Goal: Information Seeking & Learning: Find specific page/section

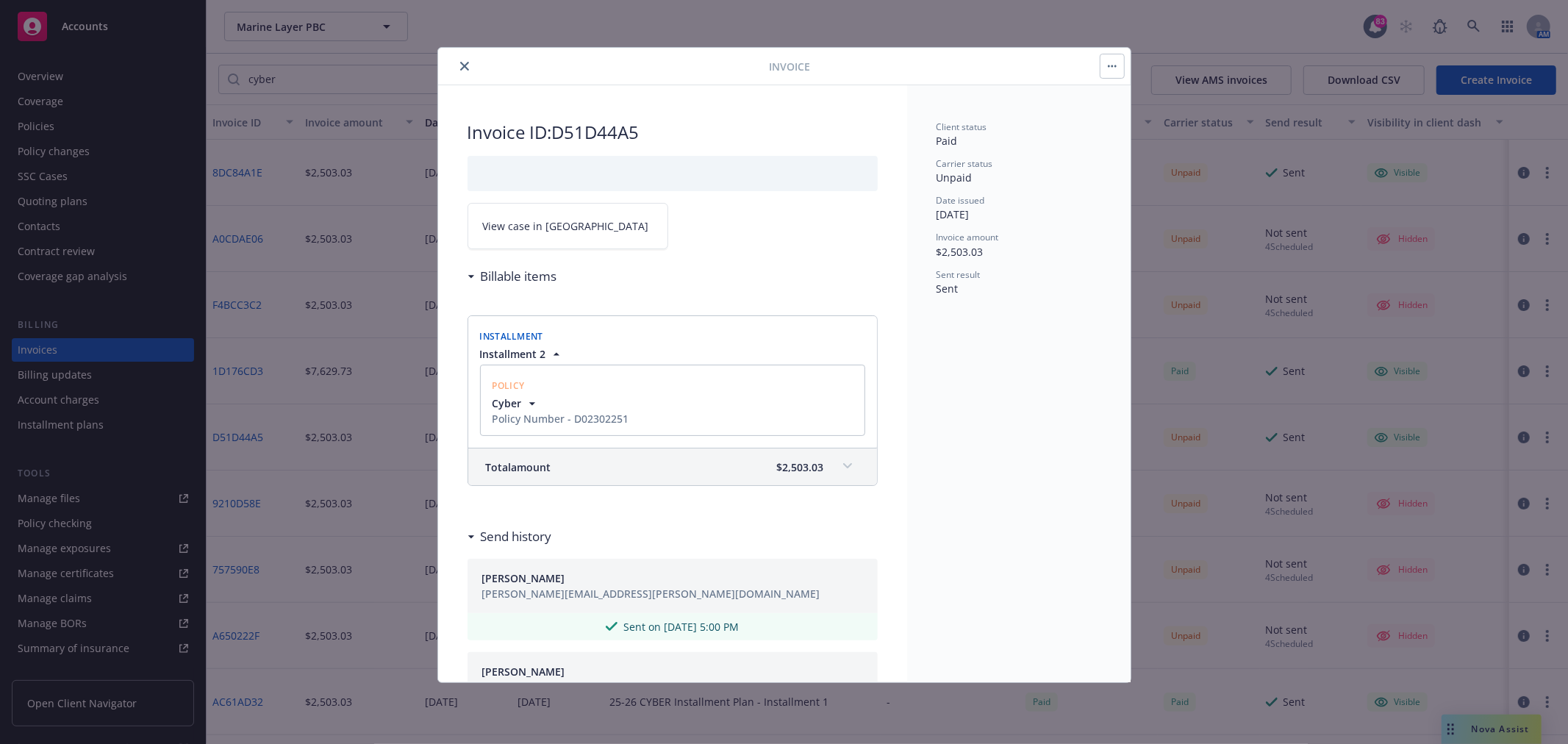
click at [465, 67] on icon "close" at bounding box center [464, 67] width 9 height 9
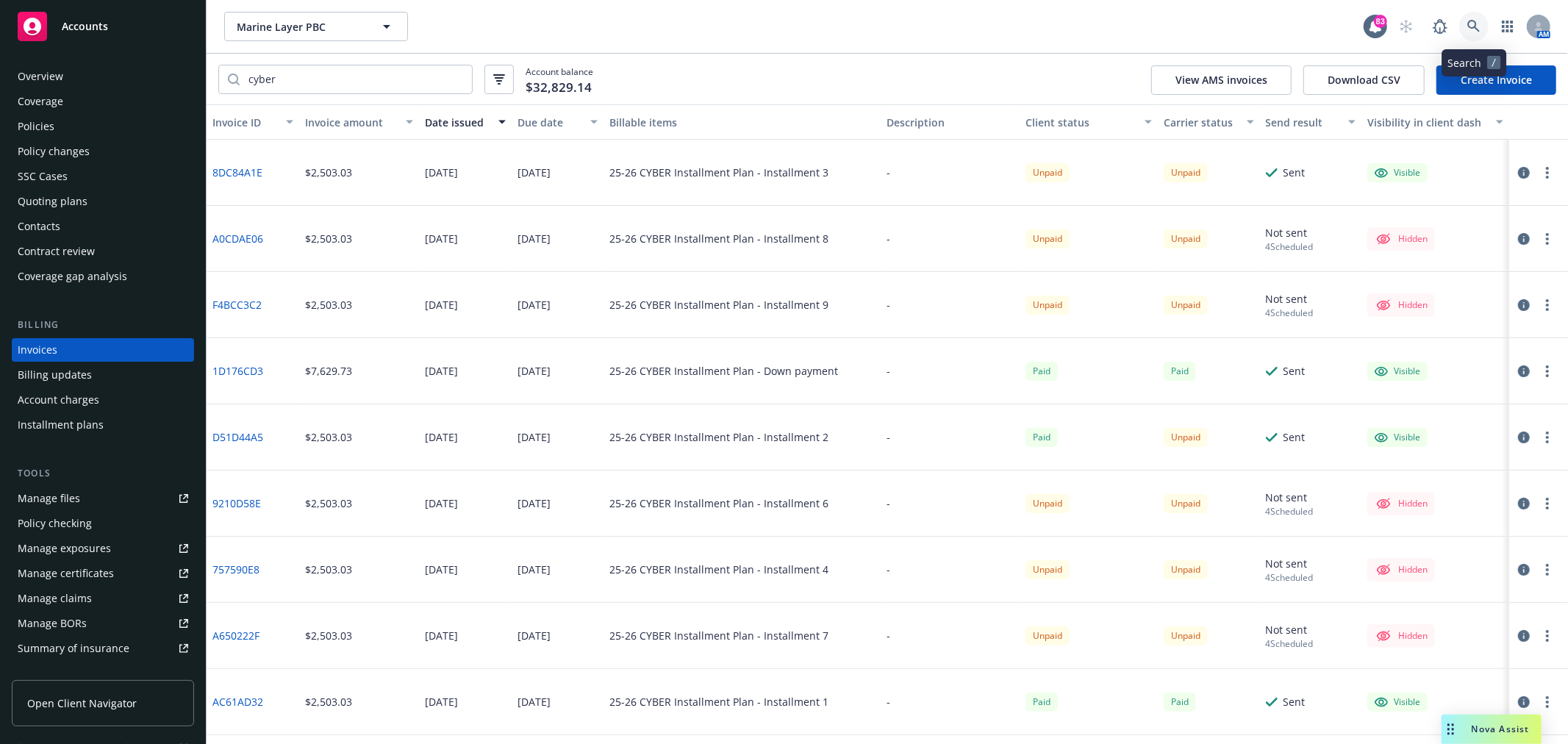
click at [1484, 25] on link at bounding box center [1474, 27] width 29 height 29
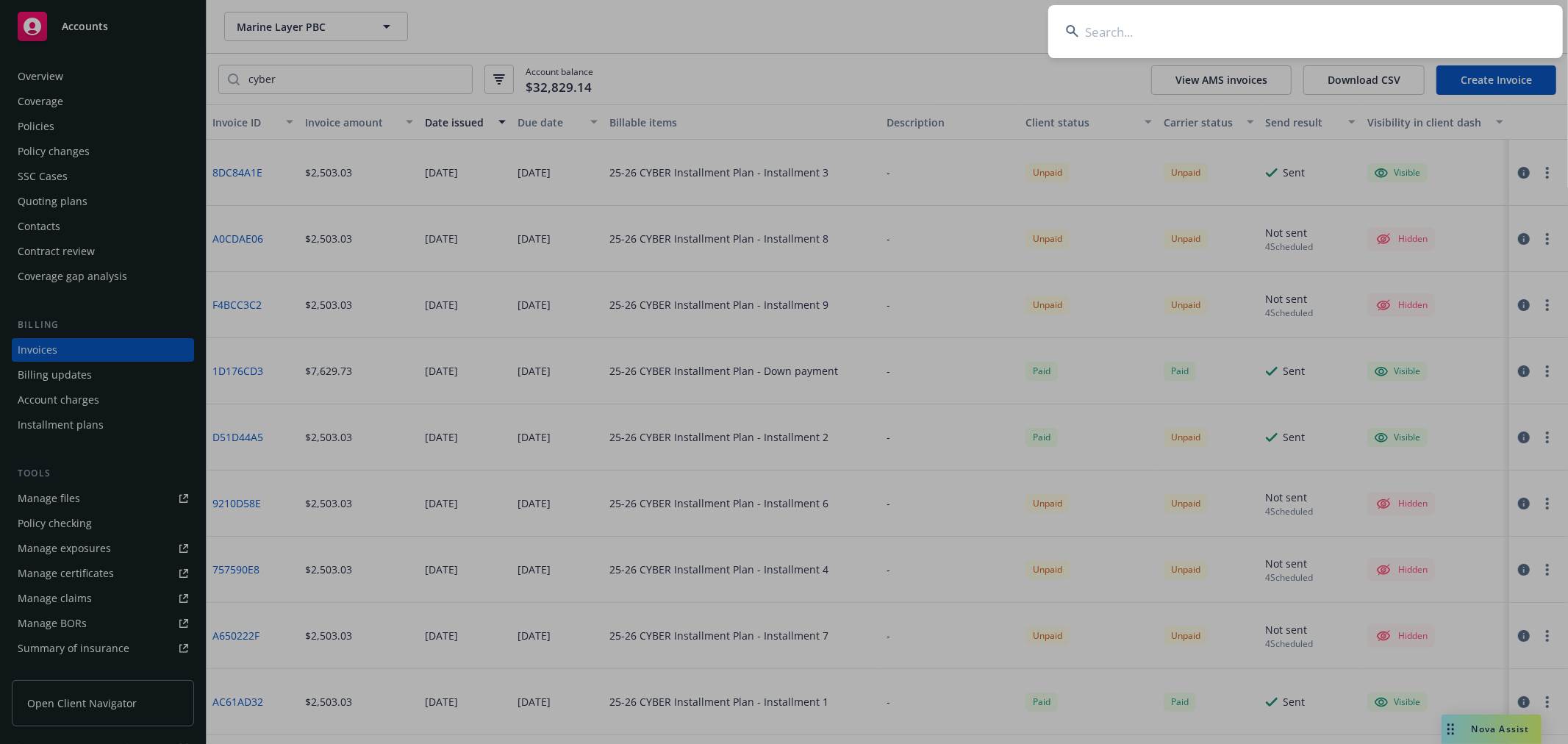
click at [1155, 36] on input at bounding box center [1306, 32] width 515 height 53
type input "m"
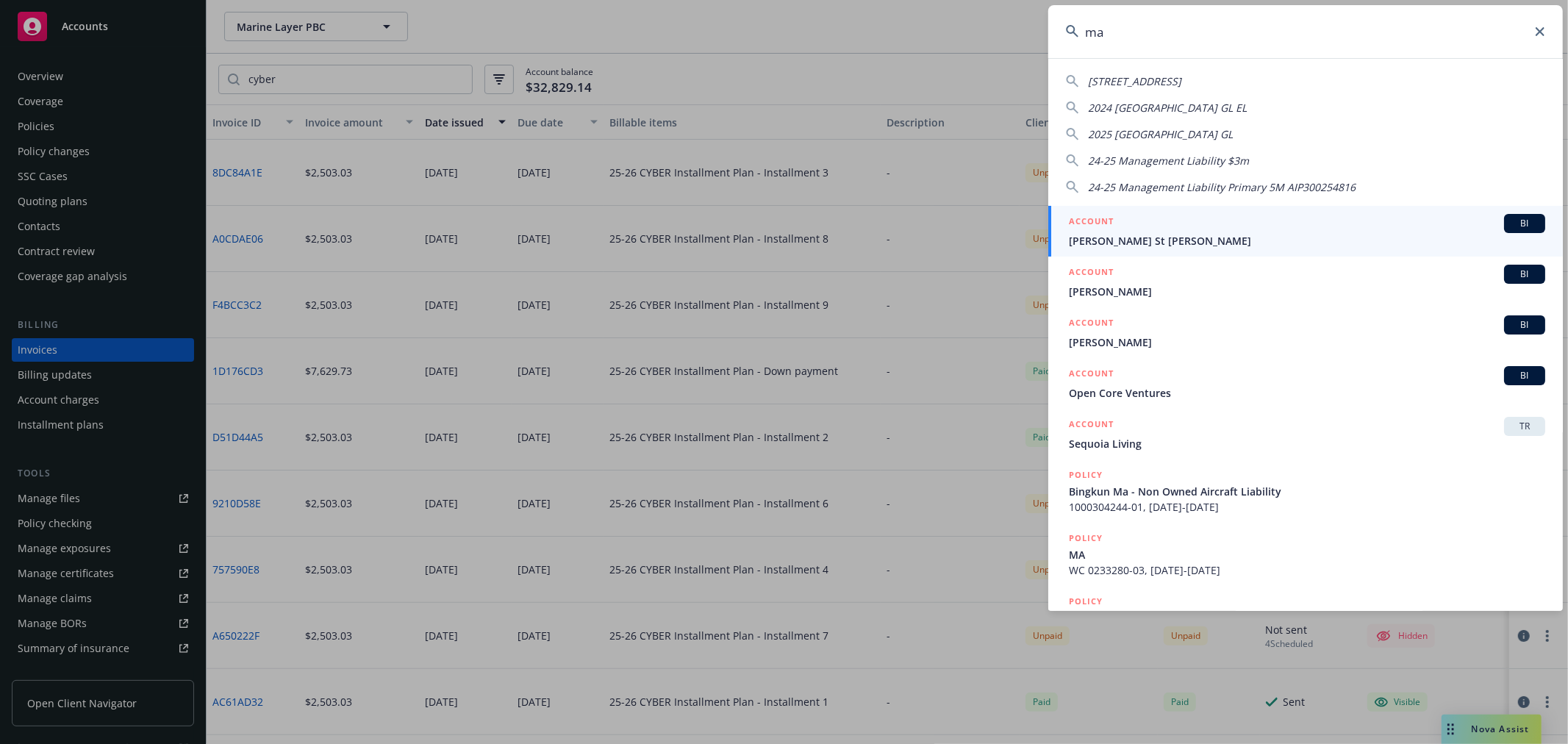
type input "m"
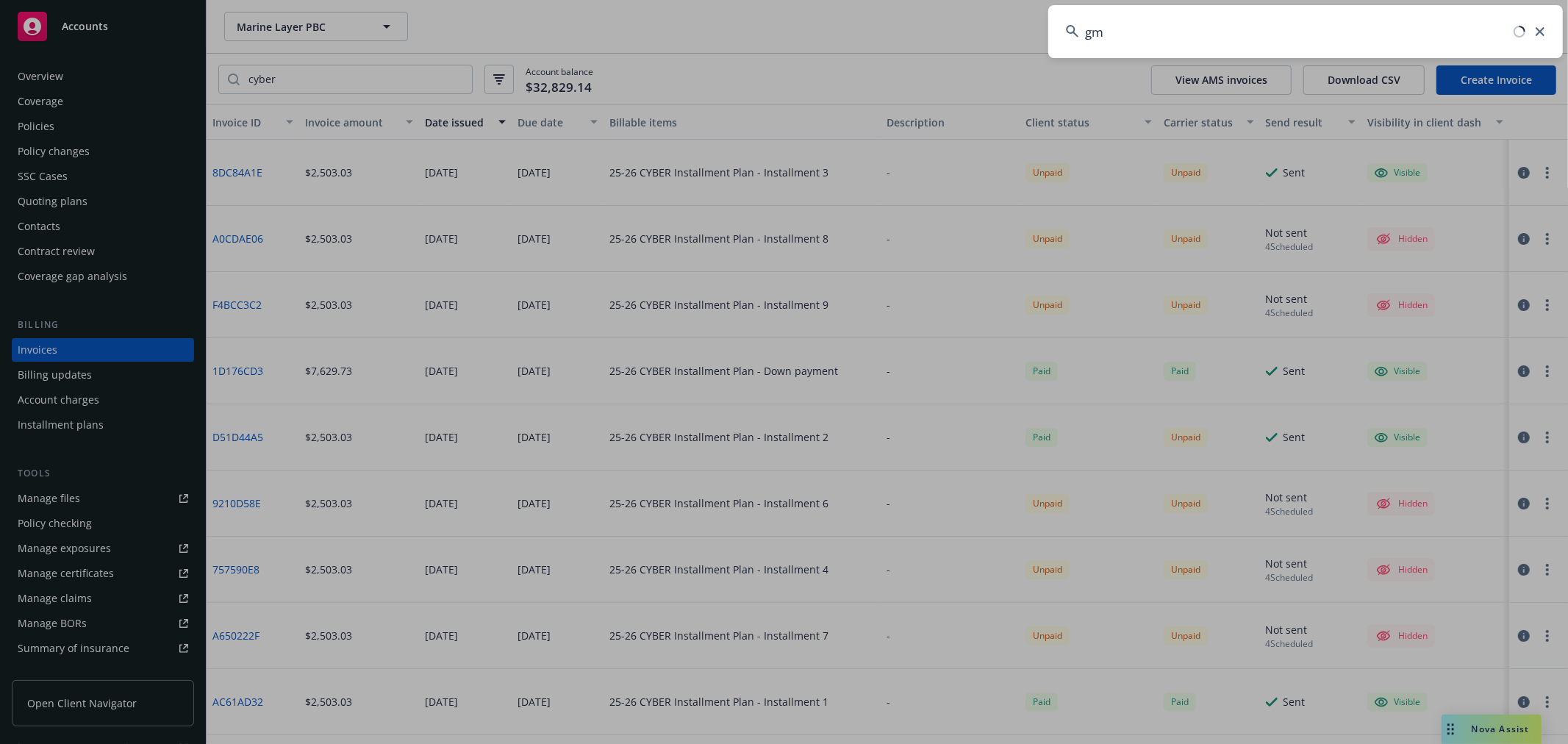
type input "g"
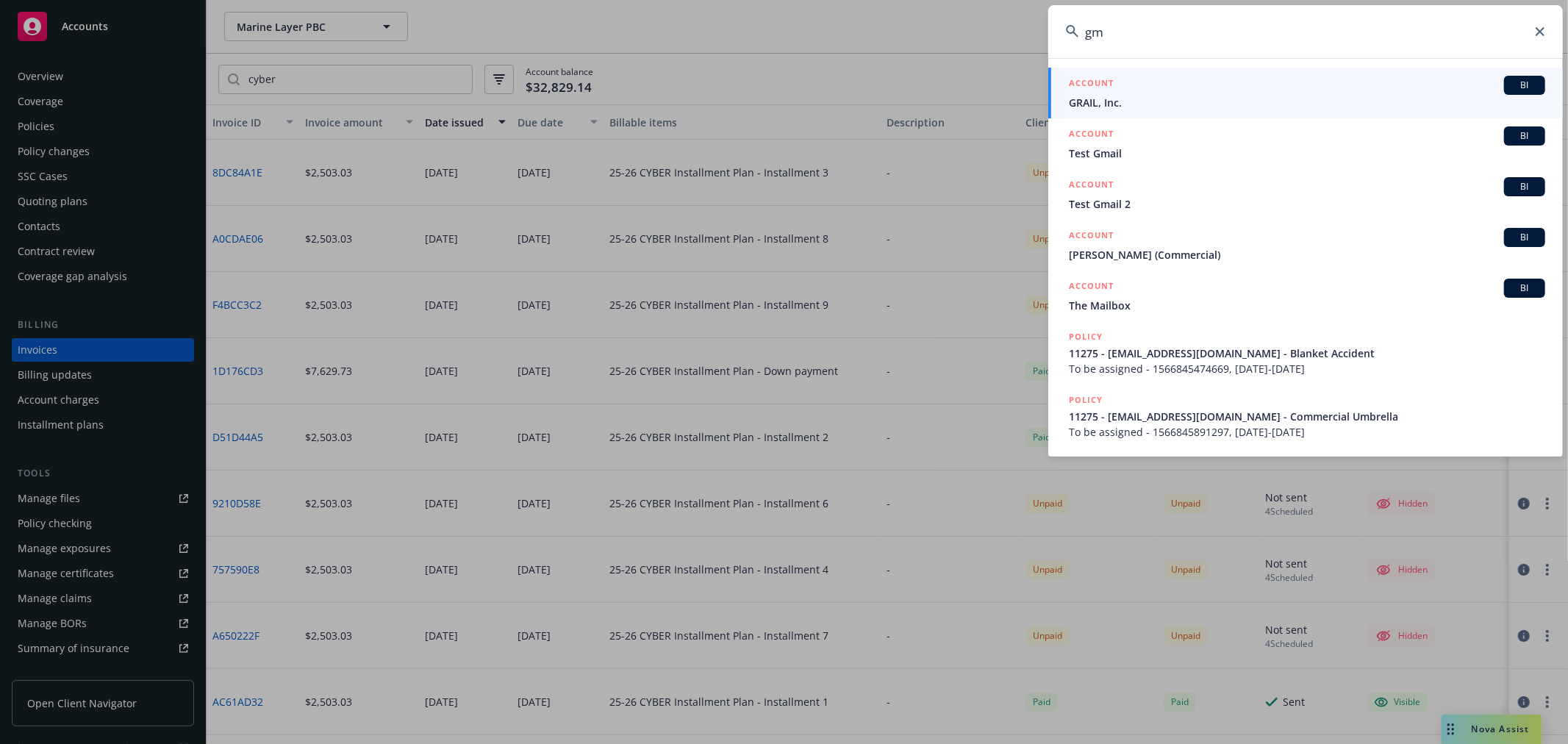
type input "g"
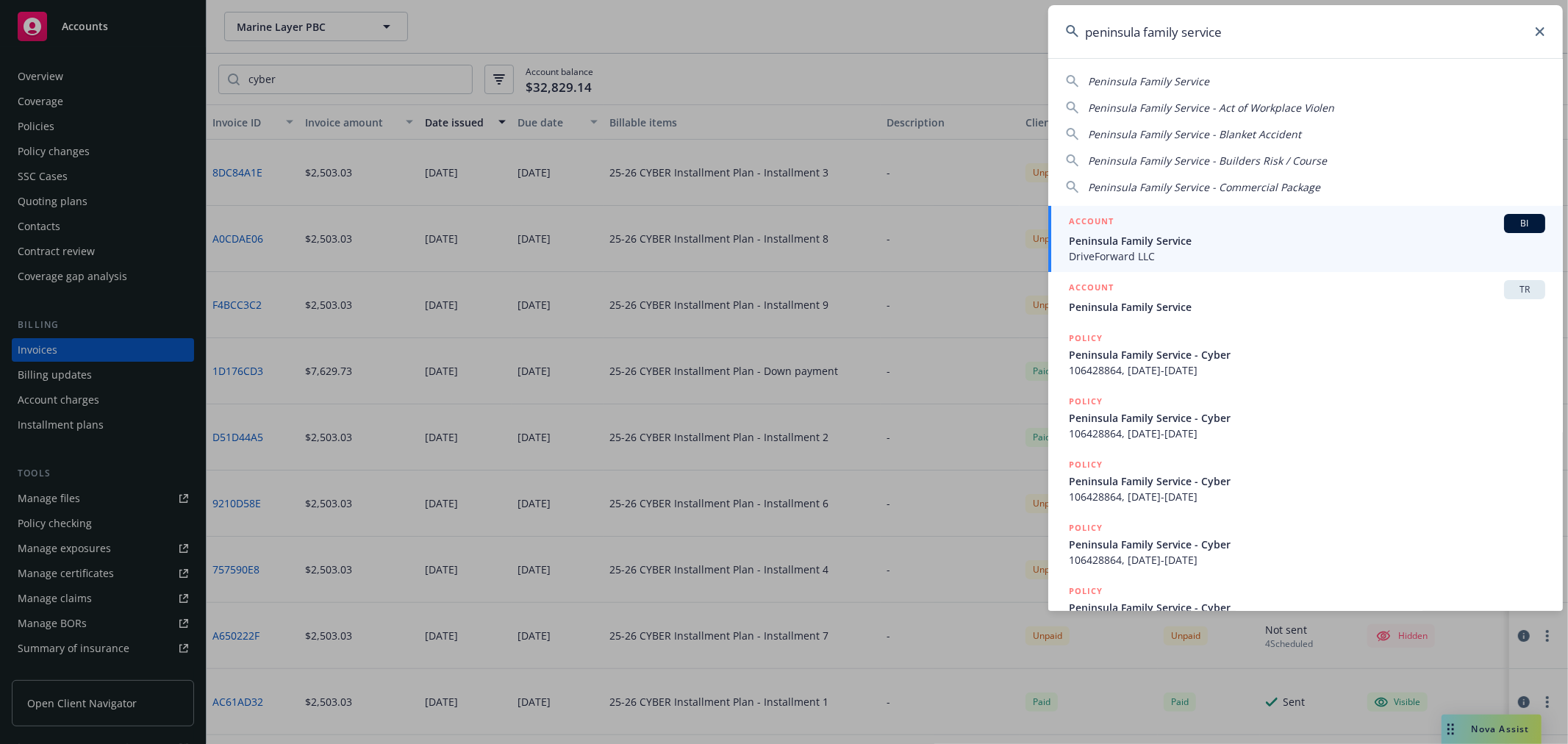
type input "peninsula family service"
click at [1153, 239] on span "Peninsula Family Service" at bounding box center [1307, 240] width 476 height 16
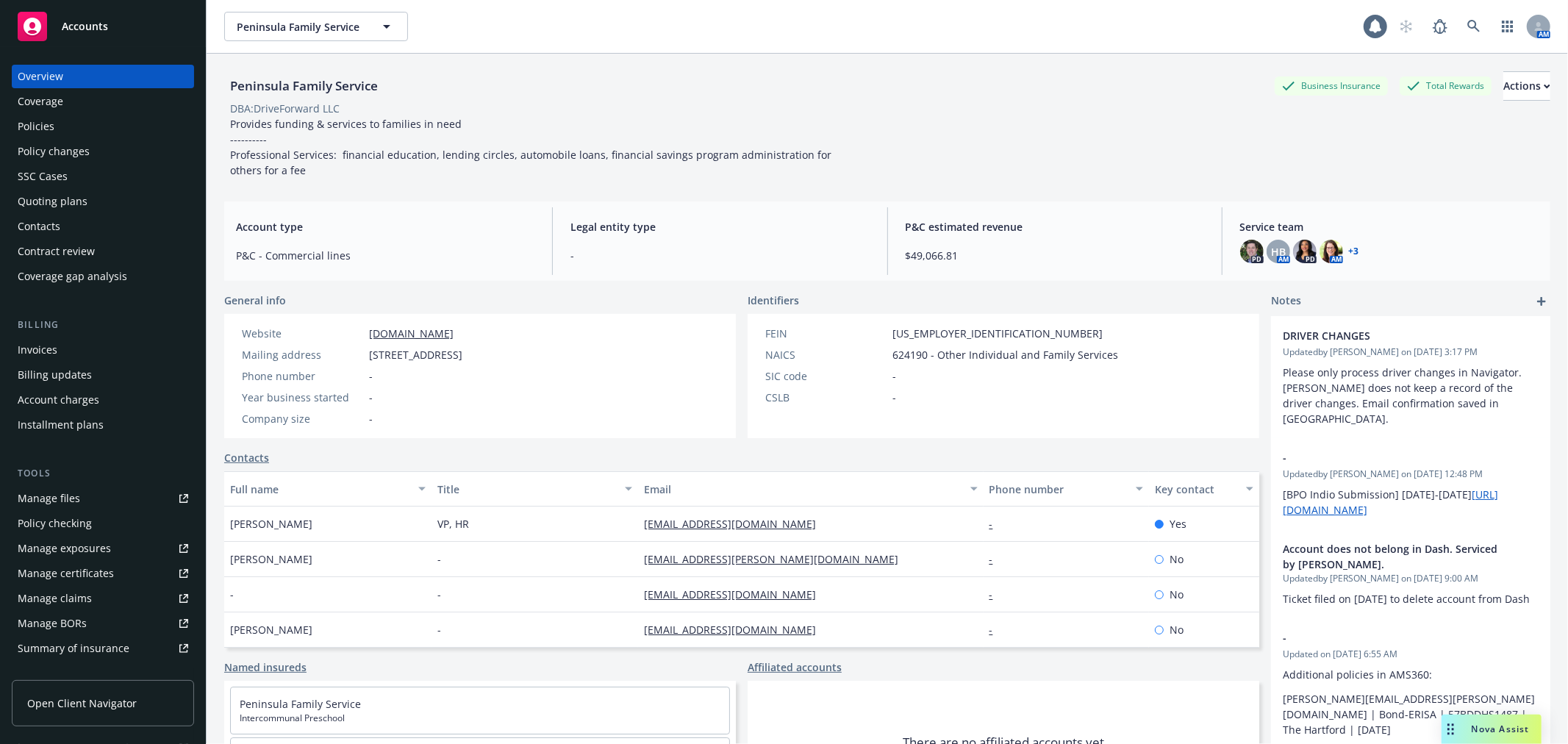
click at [97, 122] on div "Policies" at bounding box center [102, 126] width 171 height 24
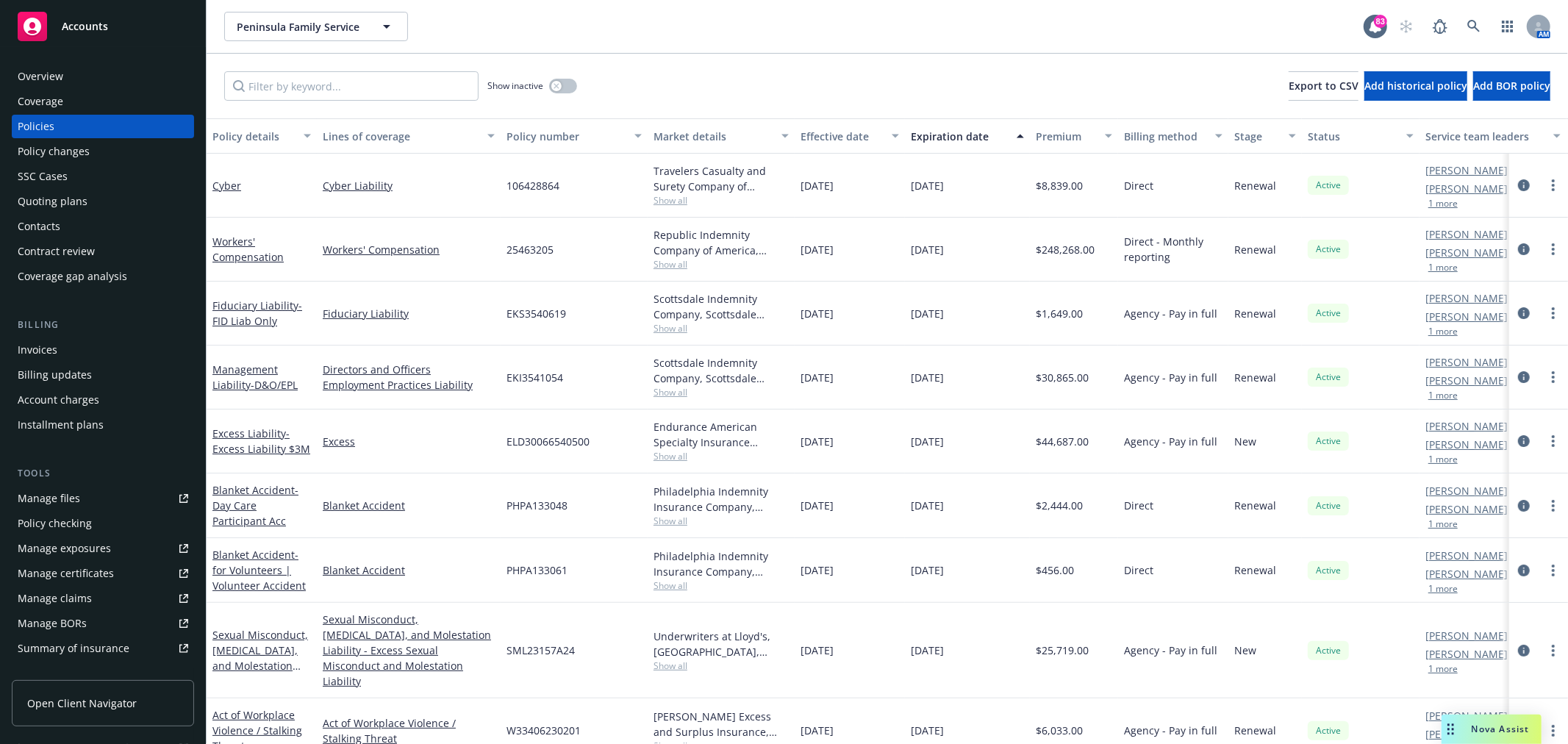
click at [742, 55] on div "Show inactive Export to CSV Add historical policy Add BOR policy" at bounding box center [887, 86] width 1361 height 65
click at [1475, 16] on link at bounding box center [1474, 27] width 29 height 29
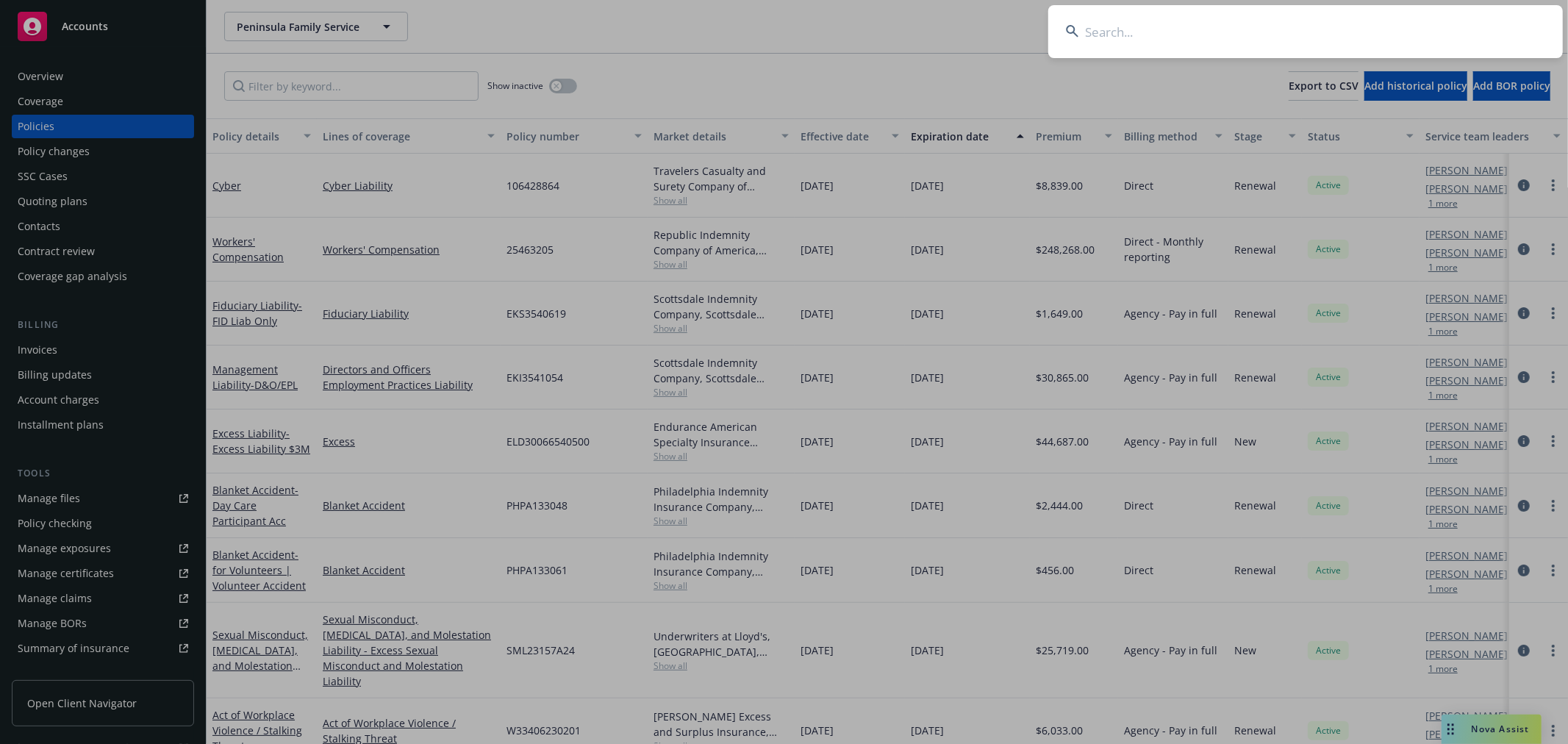
click at [1260, 46] on input at bounding box center [1306, 32] width 515 height 53
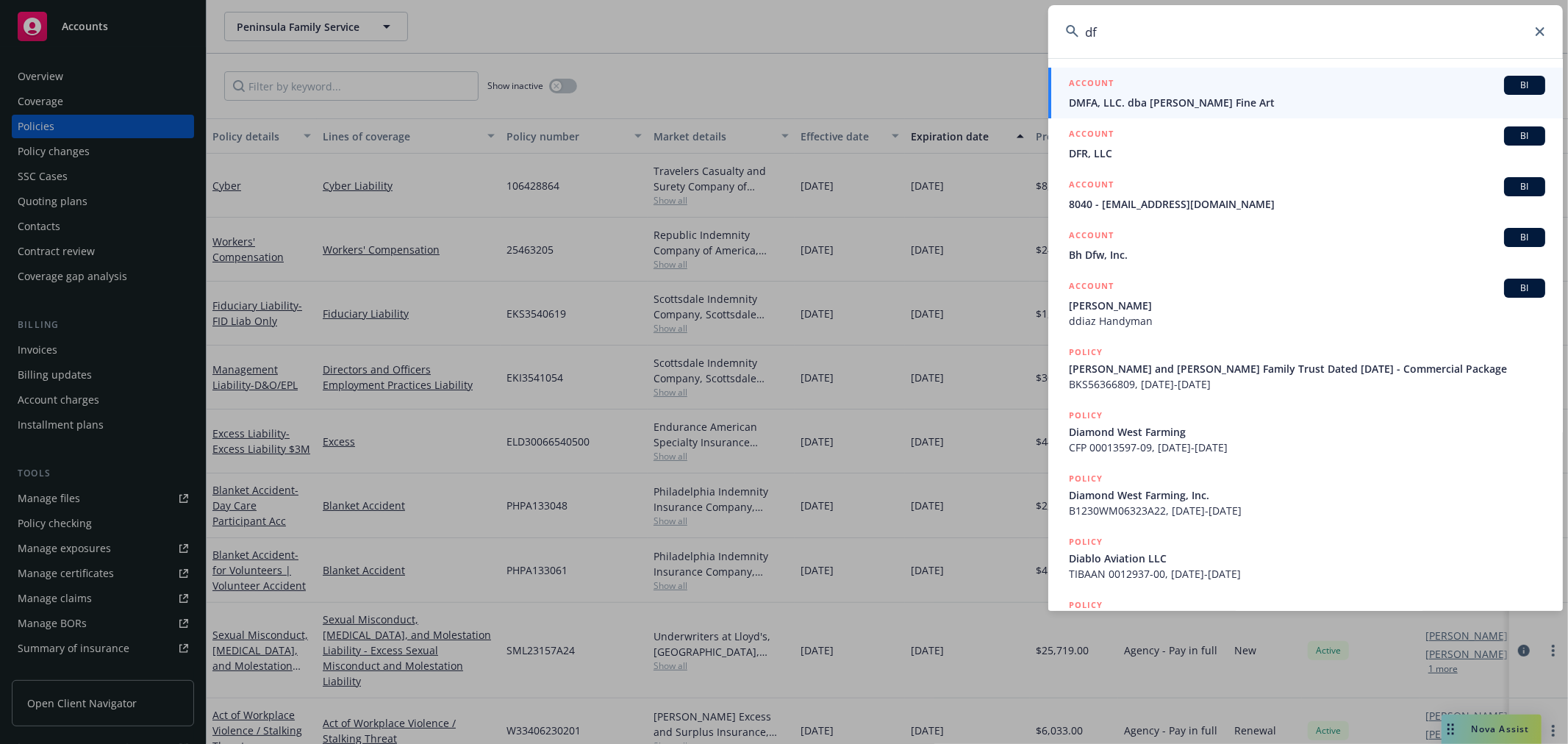
type input "d"
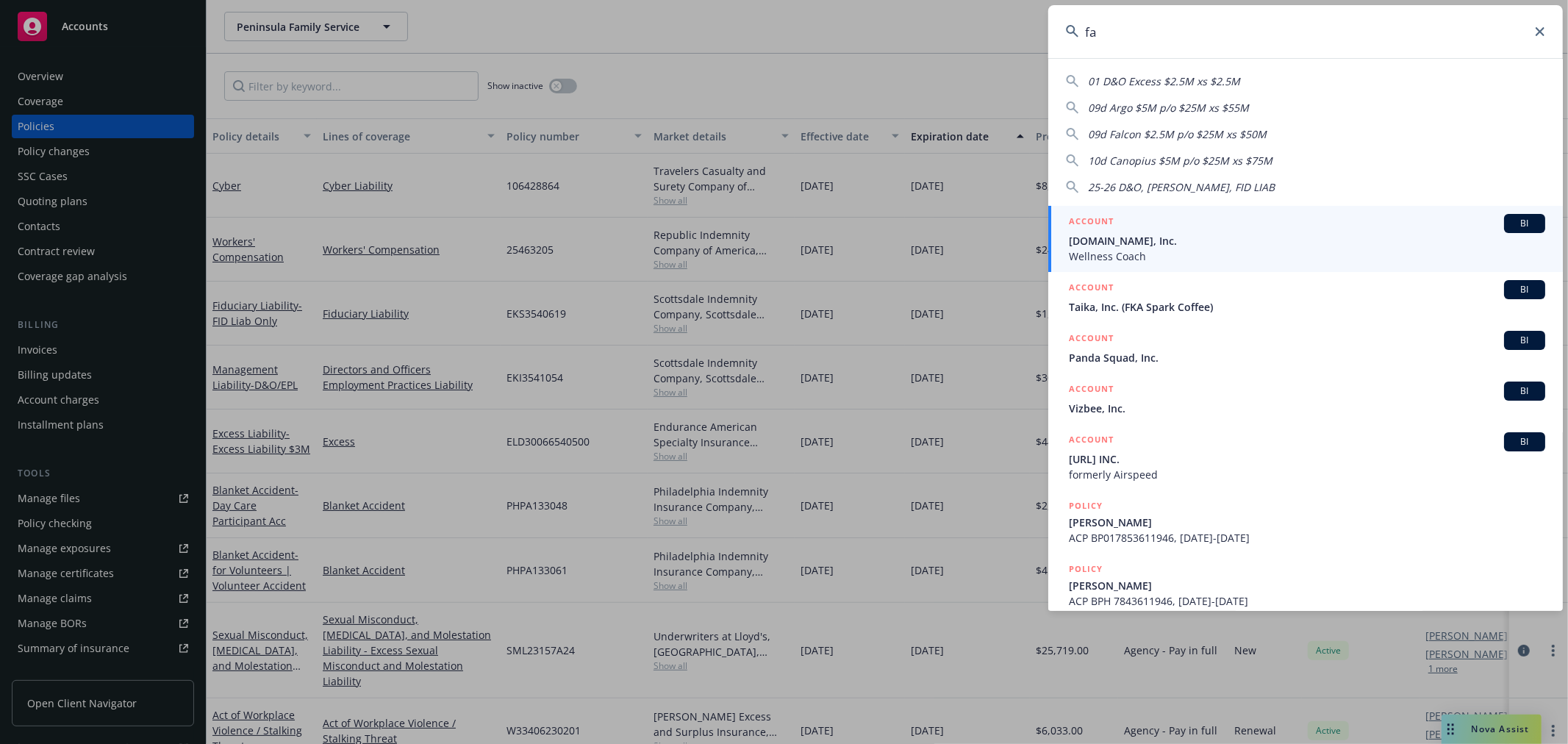
type input "f"
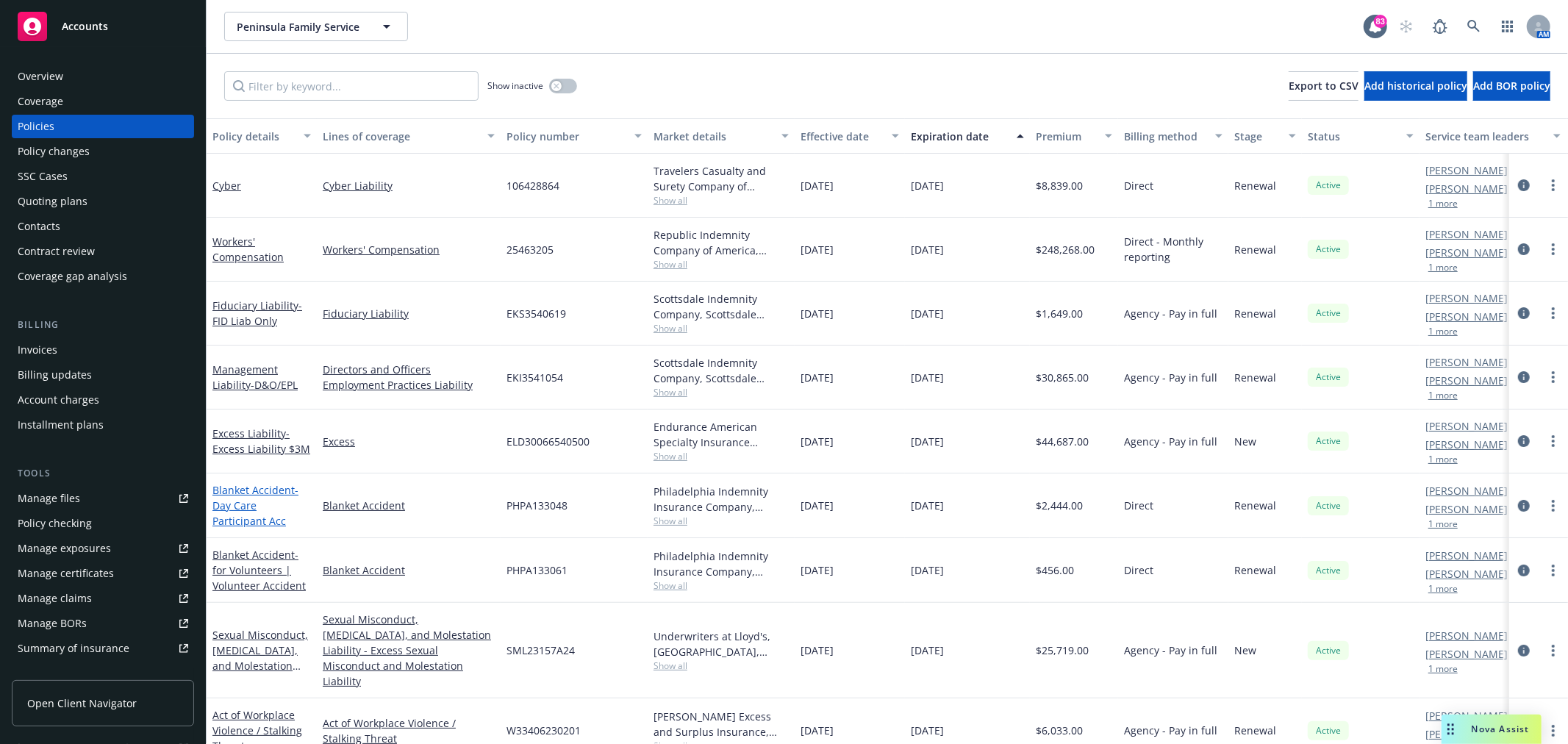
click at [266, 498] on span "- Day Care Participant Acc" at bounding box center [255, 505] width 86 height 45
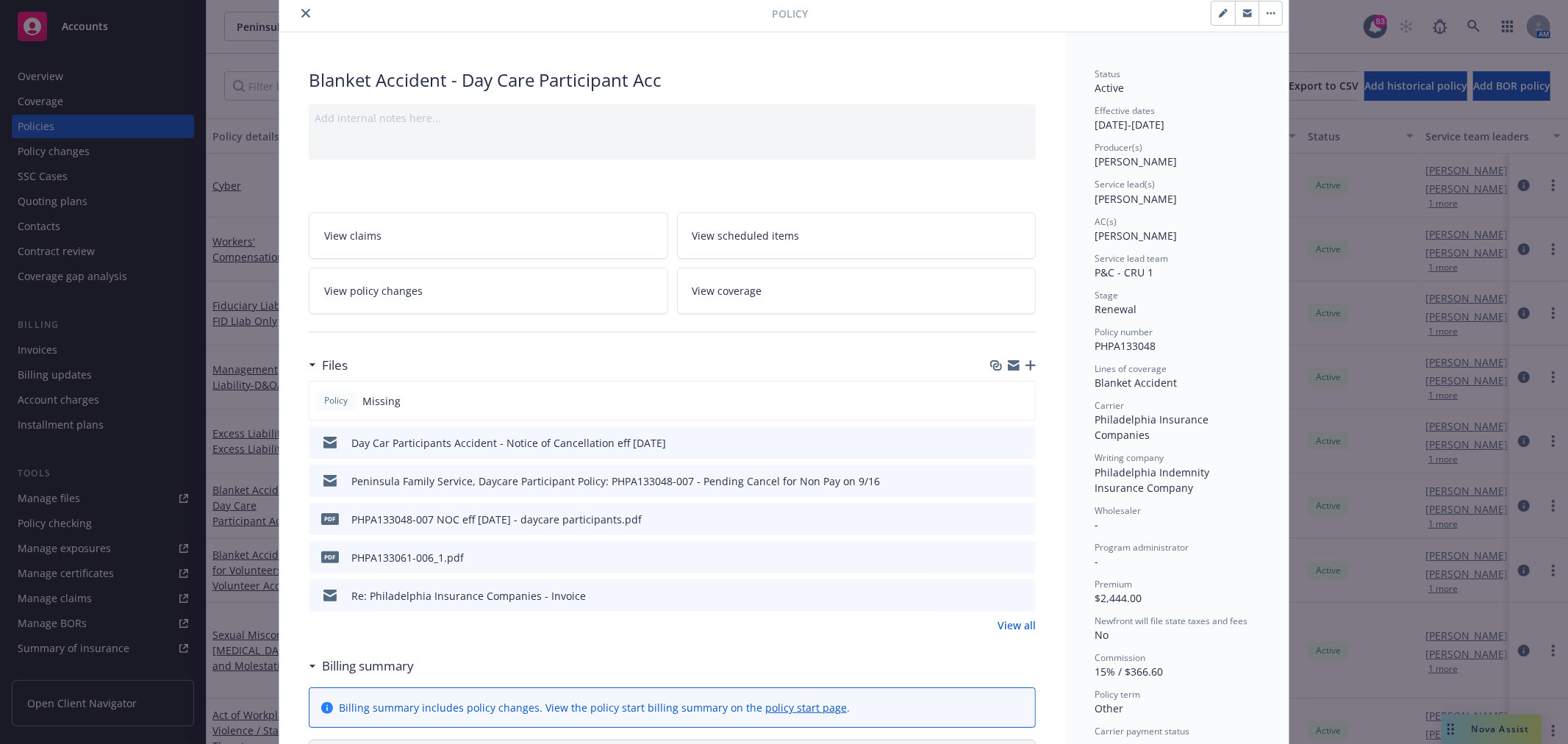
scroll to position [81, 0]
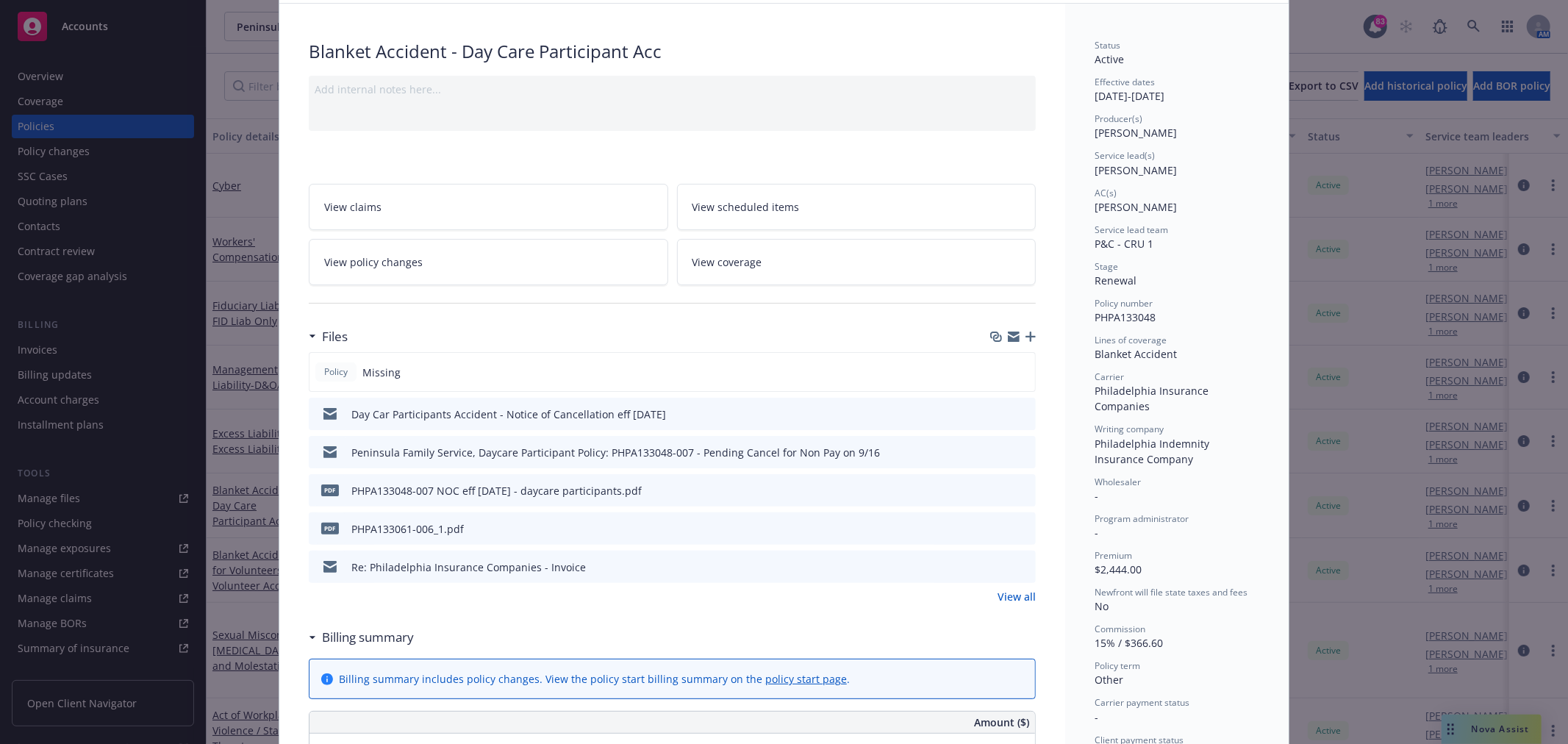
click at [1026, 598] on link "View all" at bounding box center [1017, 596] width 38 height 16
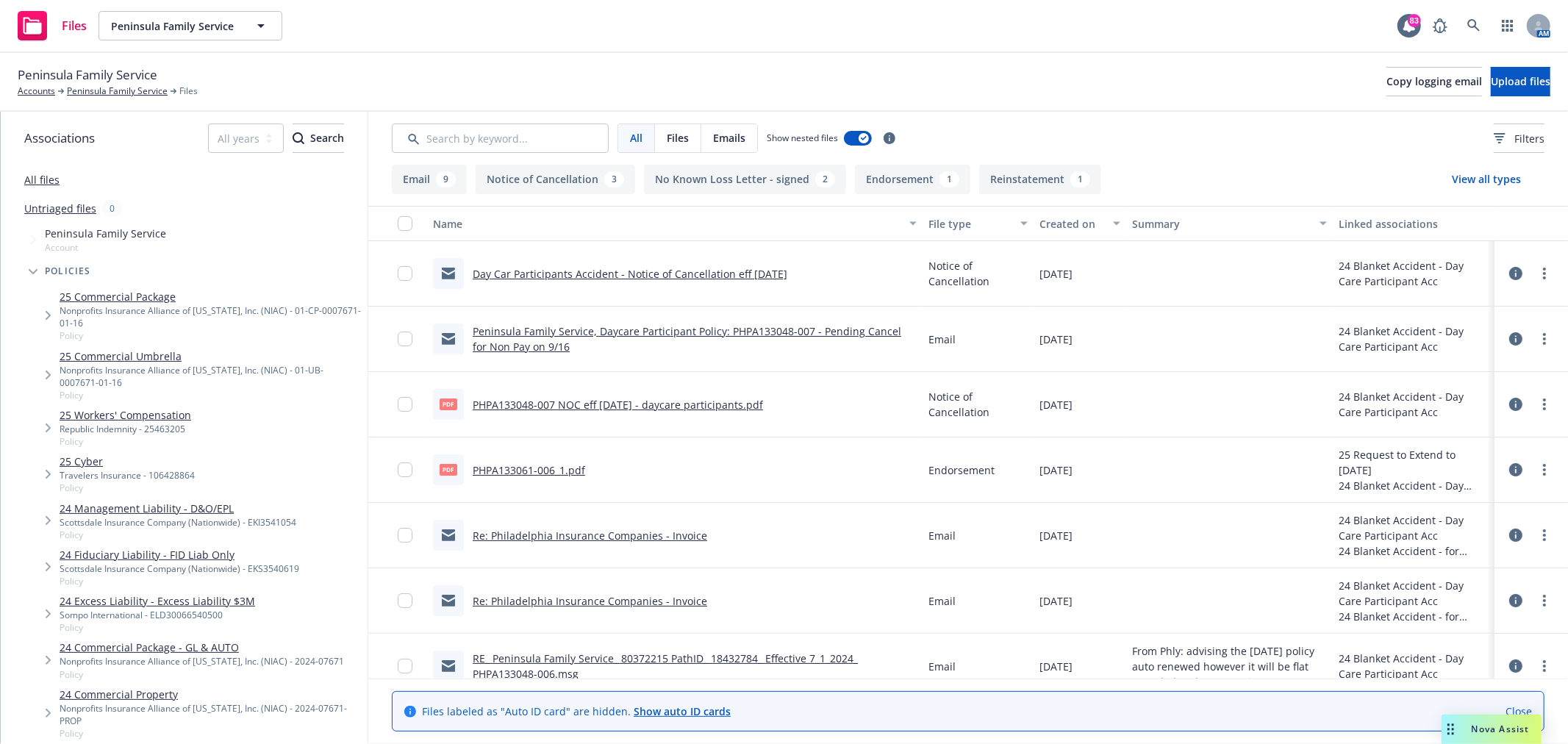
click at [1040, 217] on div "Created on" at bounding box center [1072, 223] width 65 height 16
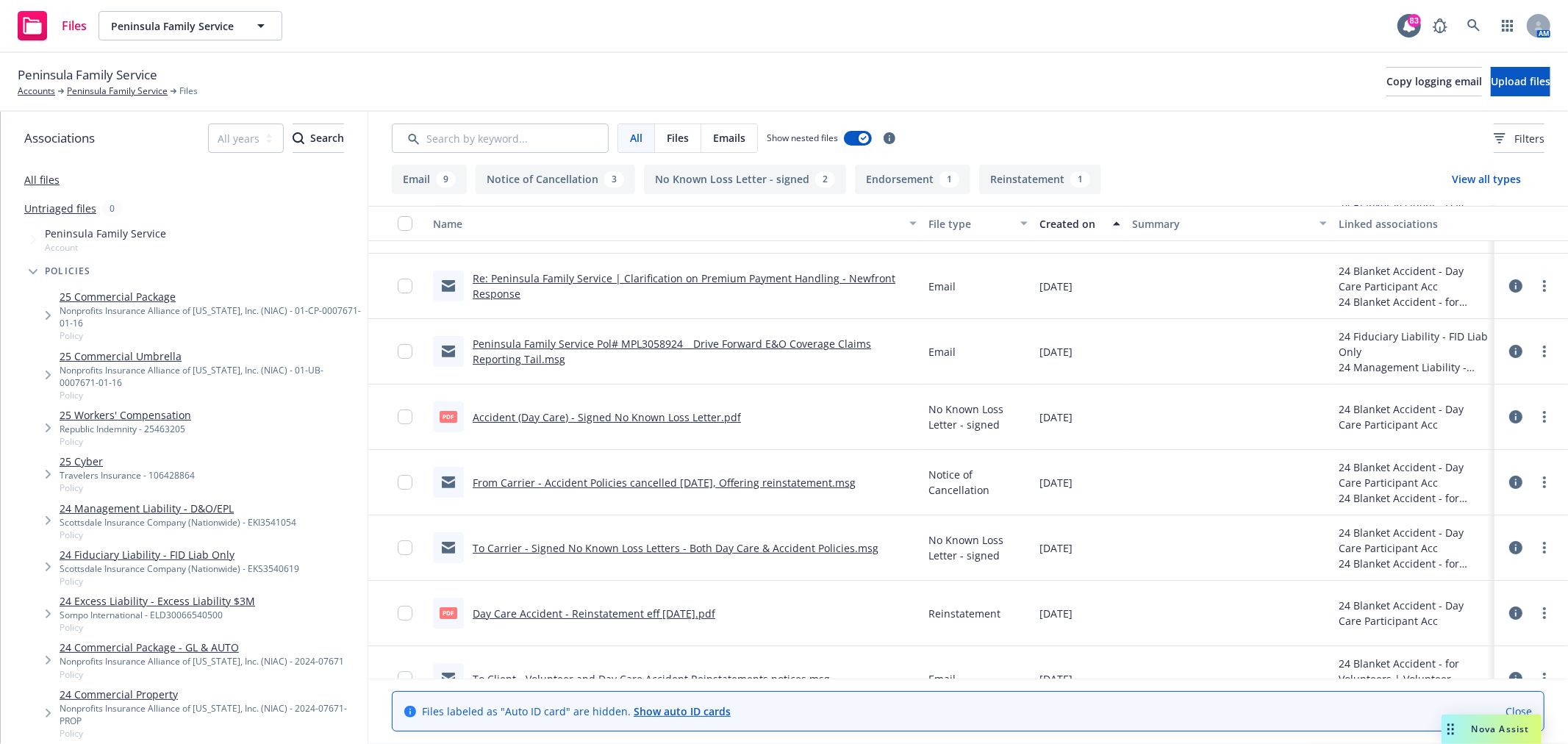
scroll to position [81, 0]
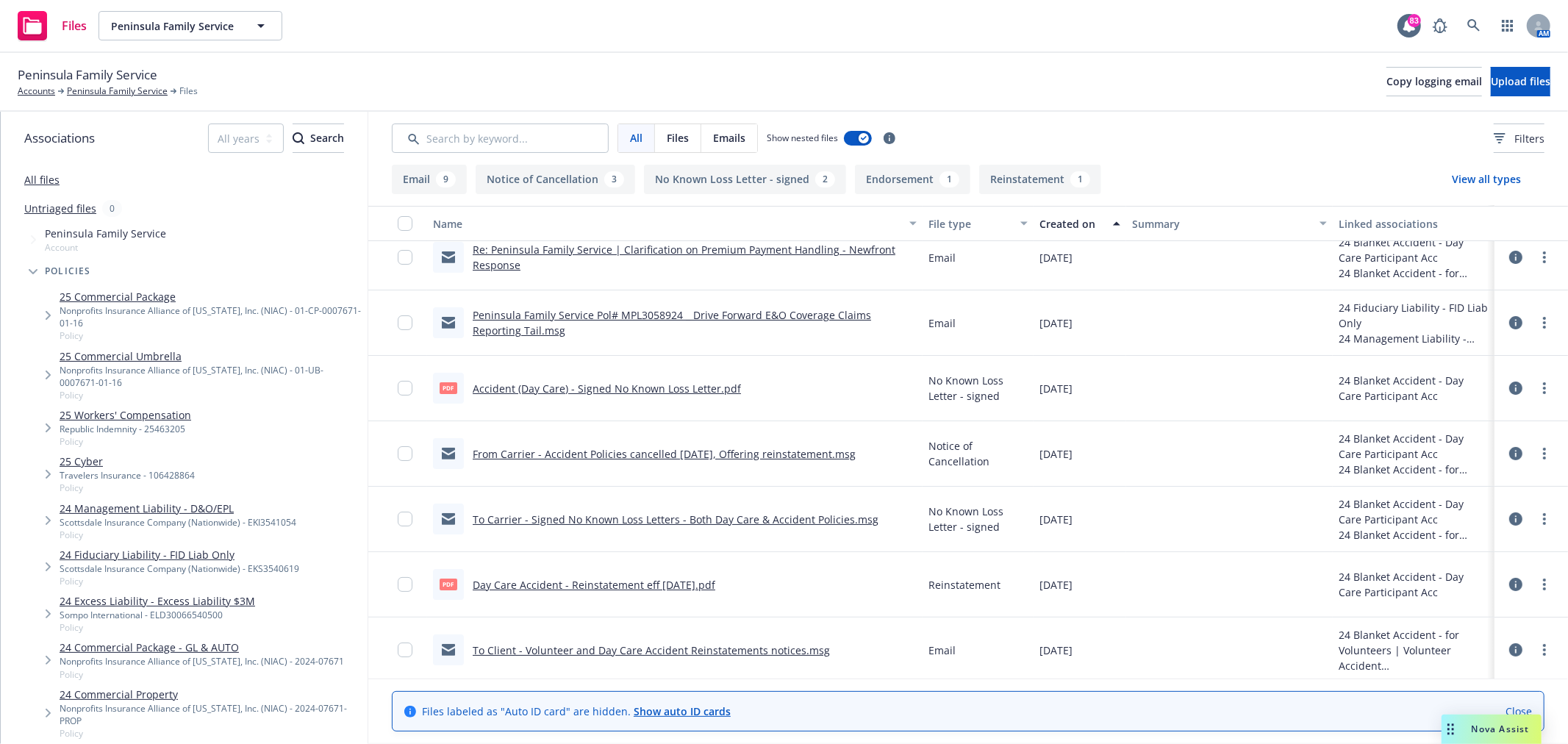
click at [774, 454] on link "From Carrier - Accident Policies cancelled 8/8/24, Offering reinstatement.msg" at bounding box center [664, 453] width 383 height 14
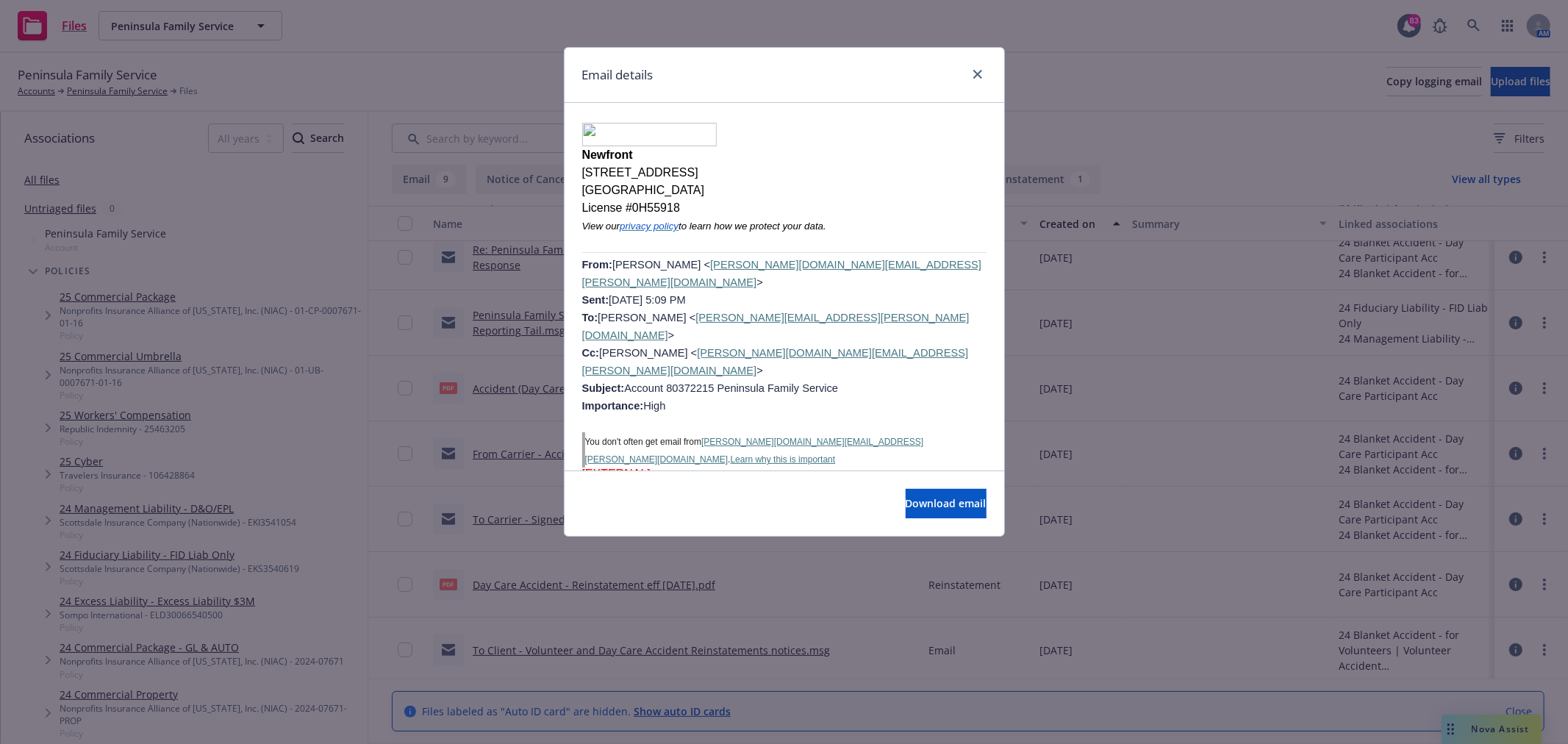
scroll to position [2630, 0]
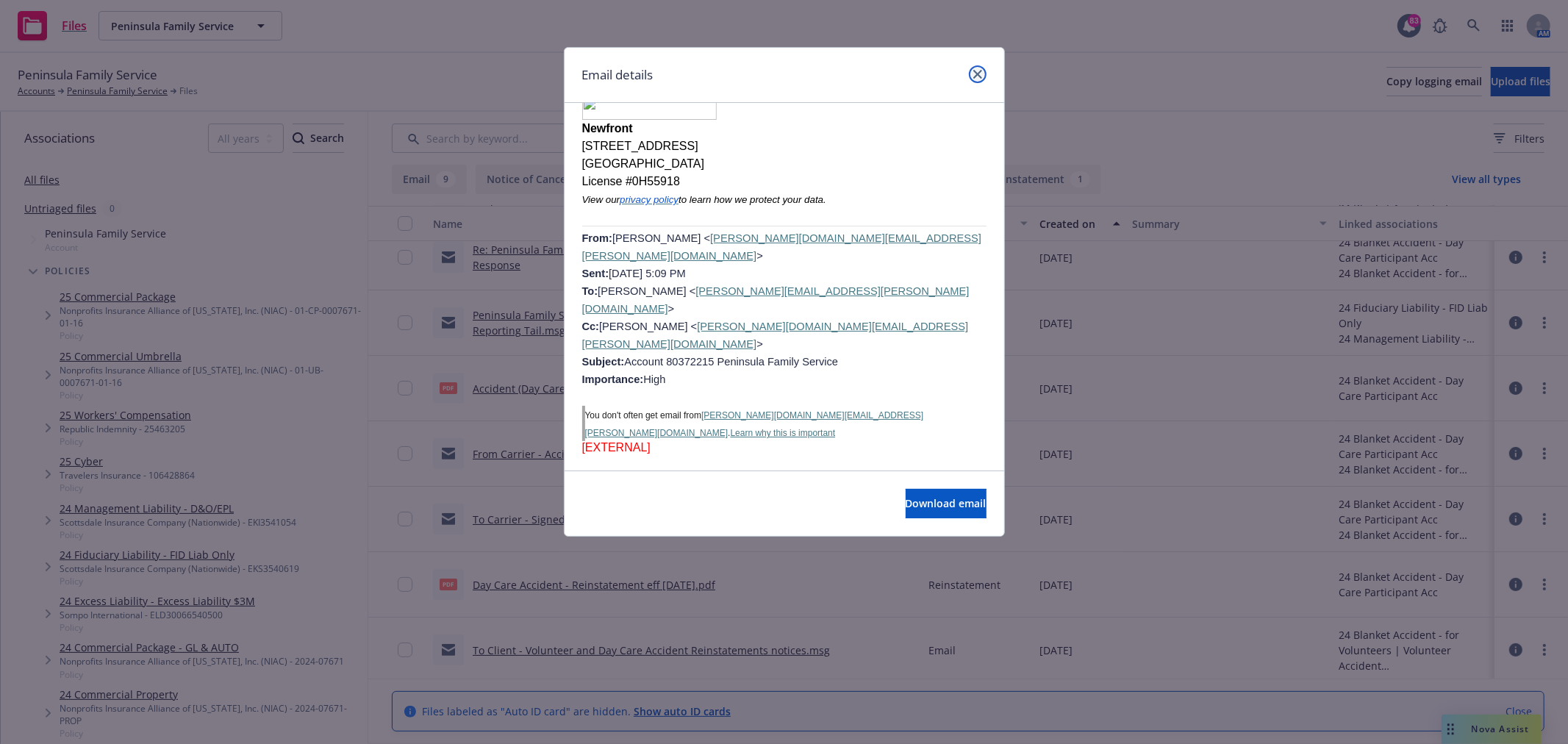
click at [982, 69] on link "close" at bounding box center [977, 74] width 17 height 17
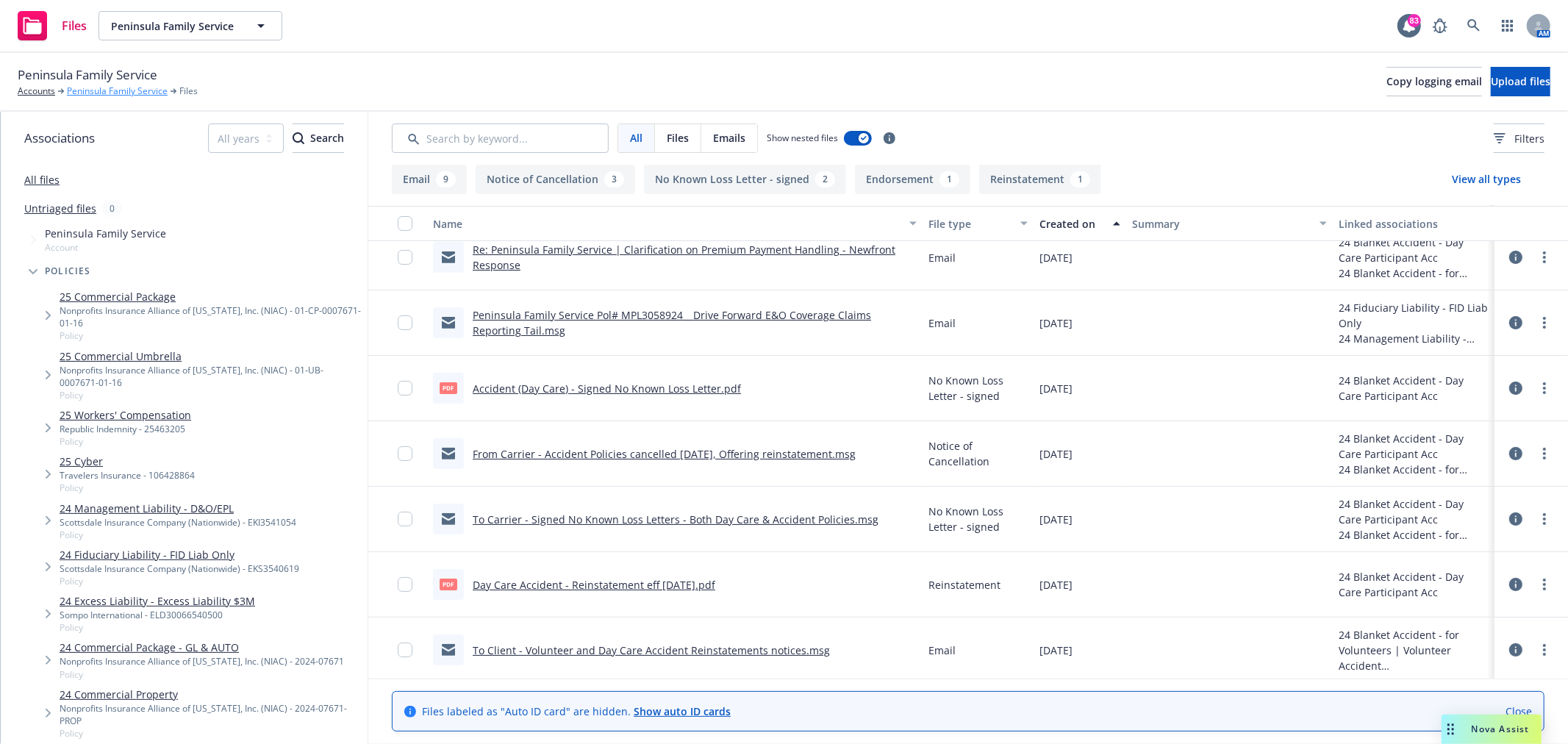
click at [91, 90] on link "Peninsula Family Service" at bounding box center [117, 90] width 101 height 13
